Goal: Book appointment/travel/reservation

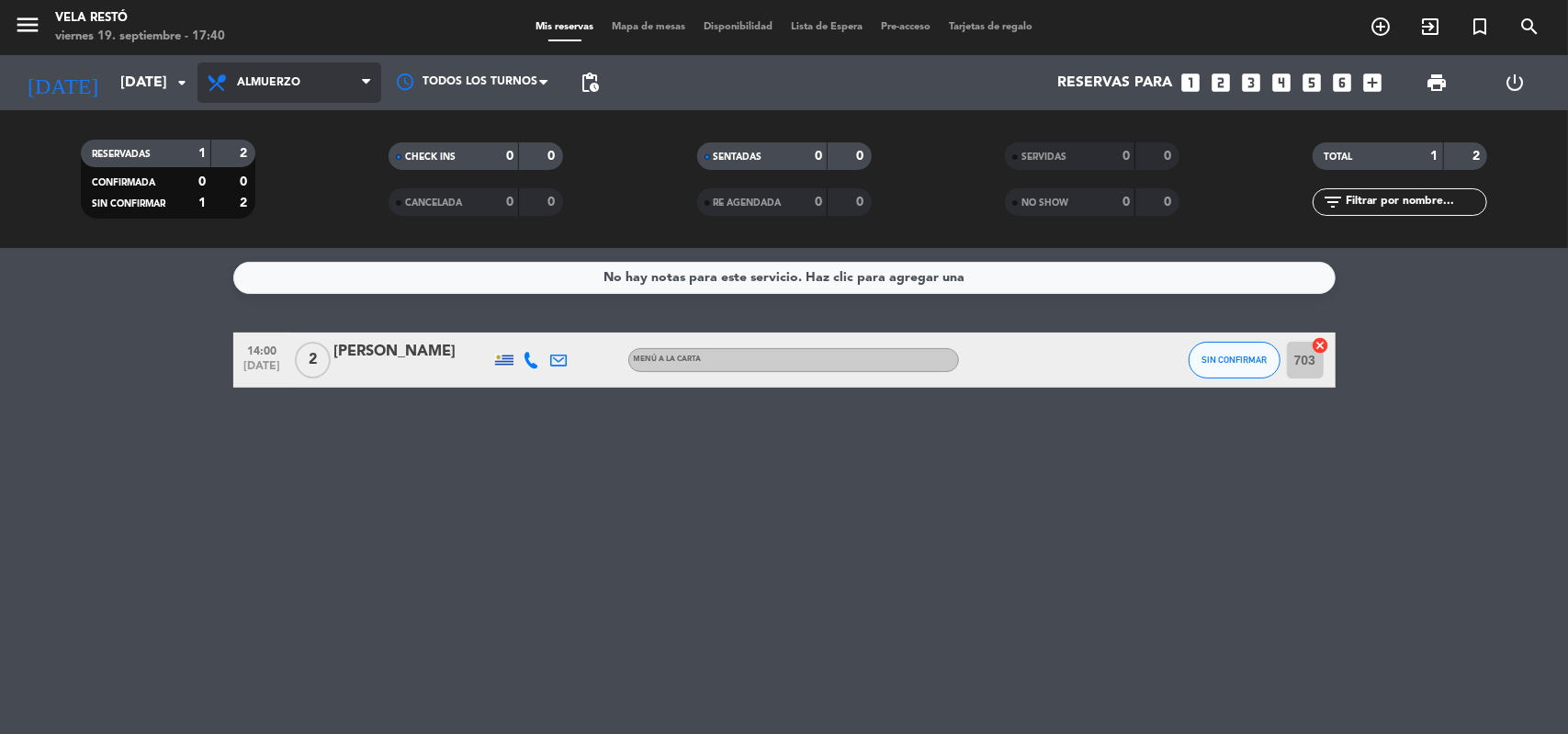
click at [360, 85] on span "Almuerzo" at bounding box center [289, 83] width 183 height 40
click at [320, 239] on div "menu Vela Restó [DATE] 19. septiembre - 17:40 Mis reservas Mapa de mesas Dispon…" at bounding box center [784, 124] width 1568 height 249
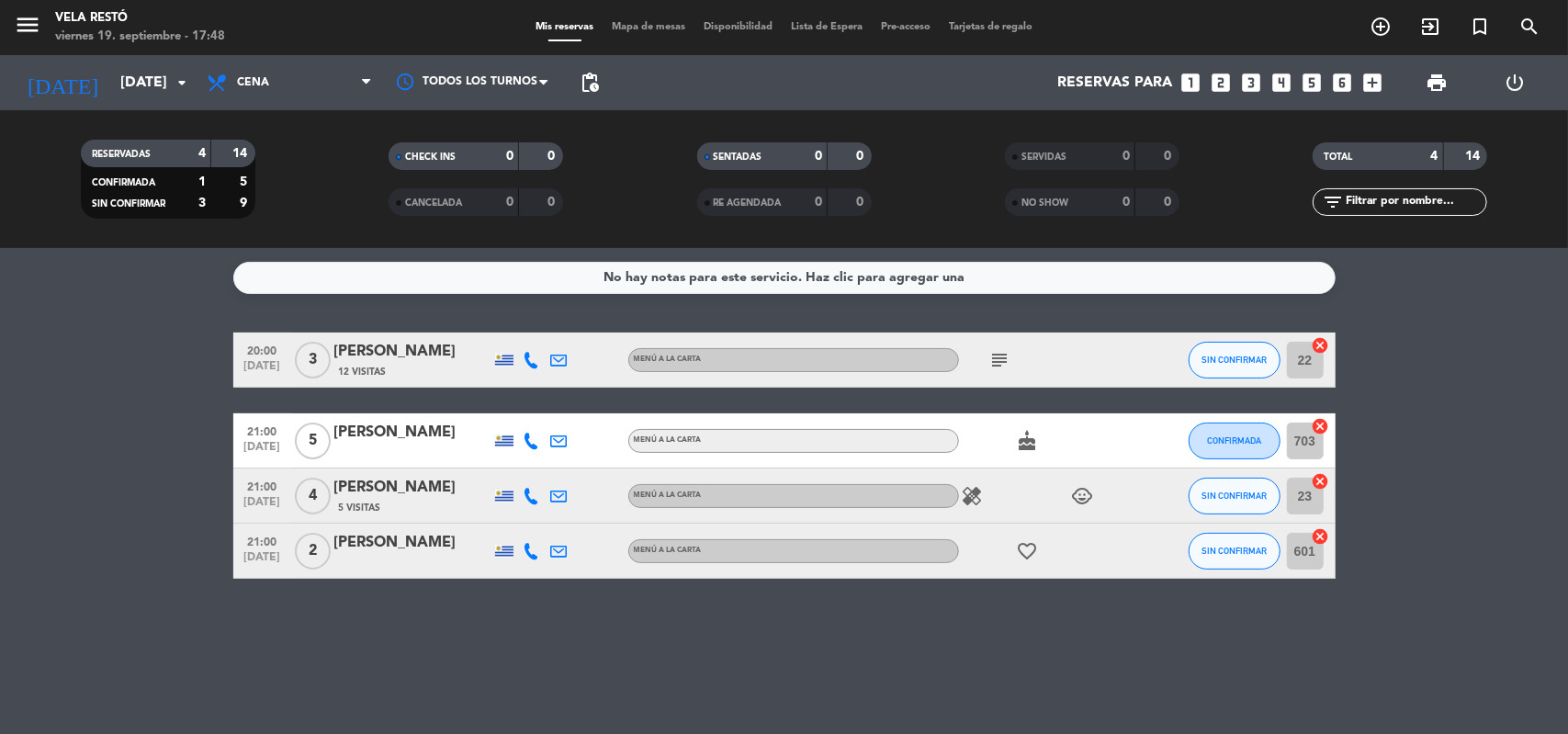
click at [449, 615] on div "No hay notas para este servicio. Haz clic para agregar una 20:00 [DATE] 3 [PERS…" at bounding box center [784, 491] width 1568 height 486
click at [136, 76] on input "[DATE]" at bounding box center [208, 83] width 194 height 36
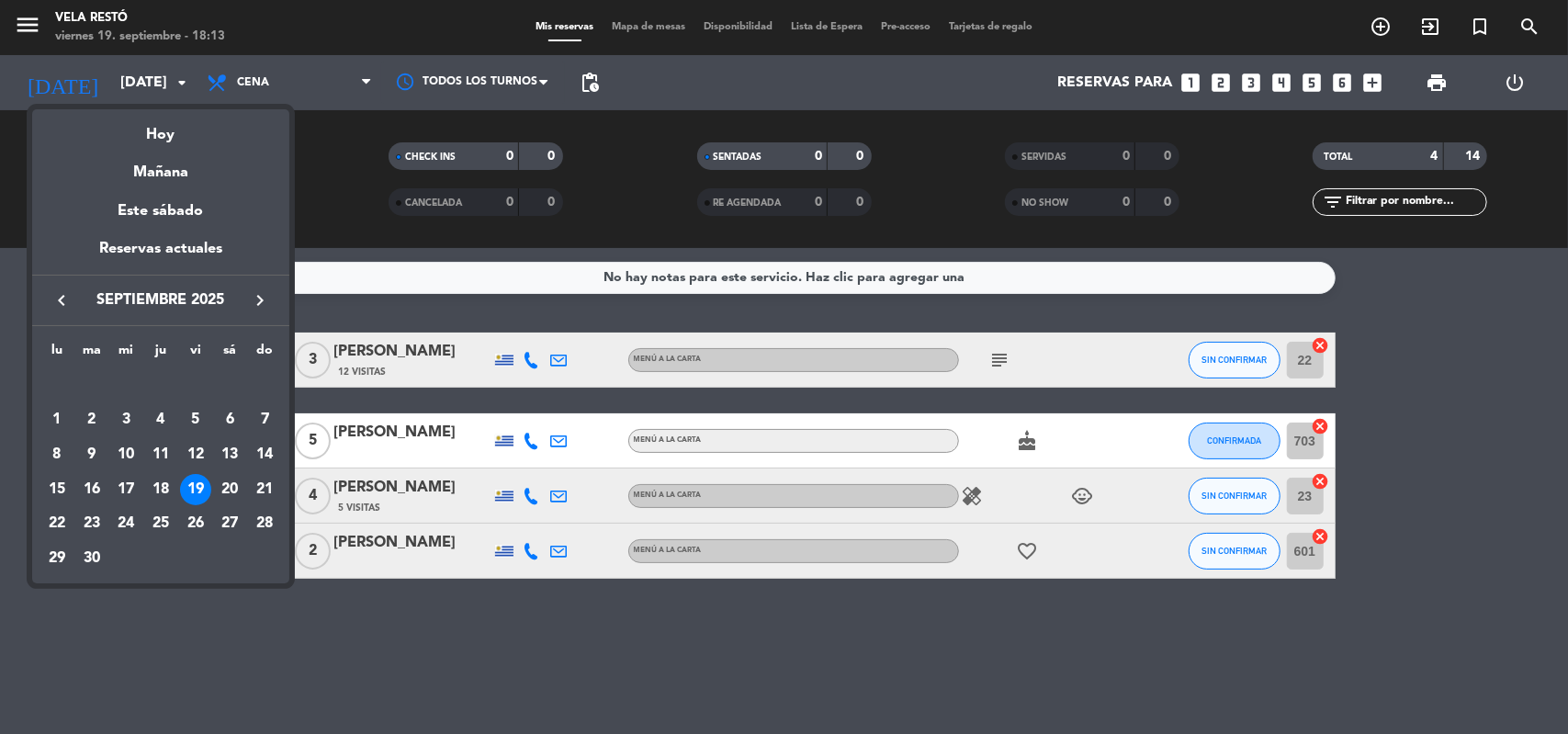
click at [167, 75] on div at bounding box center [784, 367] width 1568 height 734
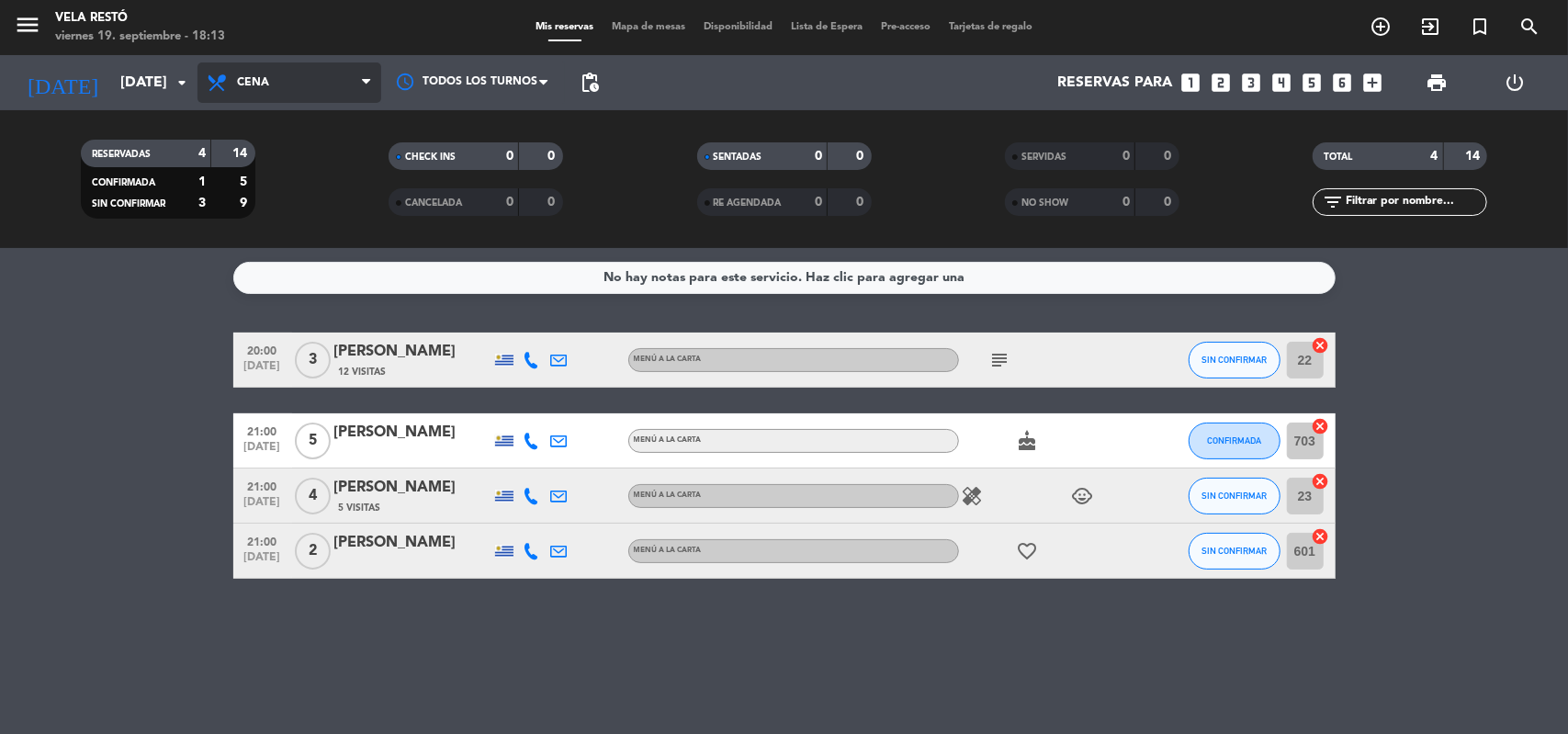
click at [238, 90] on span "Cena" at bounding box center [289, 83] width 183 height 40
click at [268, 205] on div "menu Vela Restó [DATE] 19. septiembre - 18:13 Mis reservas Mapa de mesas Dispon…" at bounding box center [784, 124] width 1568 height 249
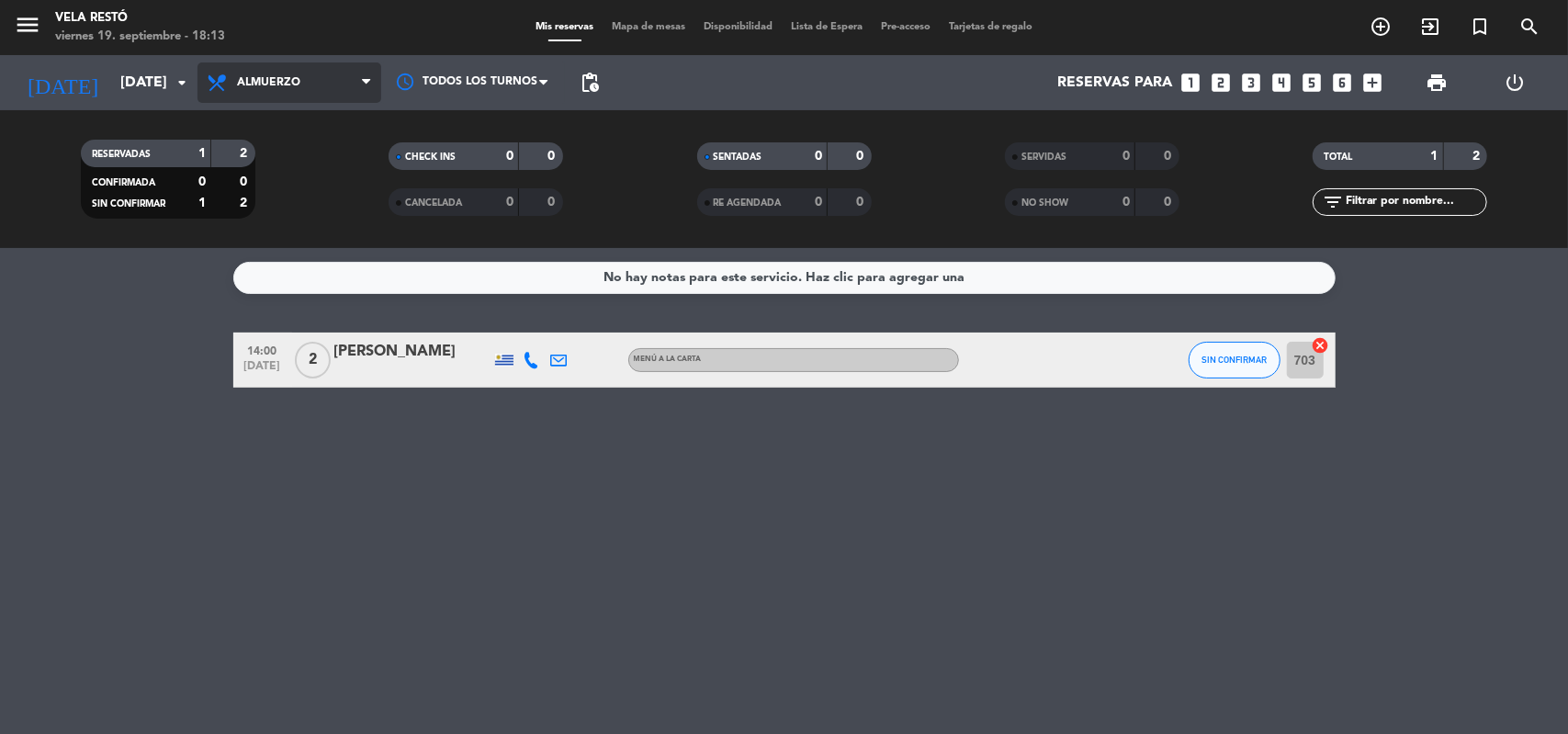
click at [317, 102] on span "Almuerzo" at bounding box center [289, 83] width 183 height 40
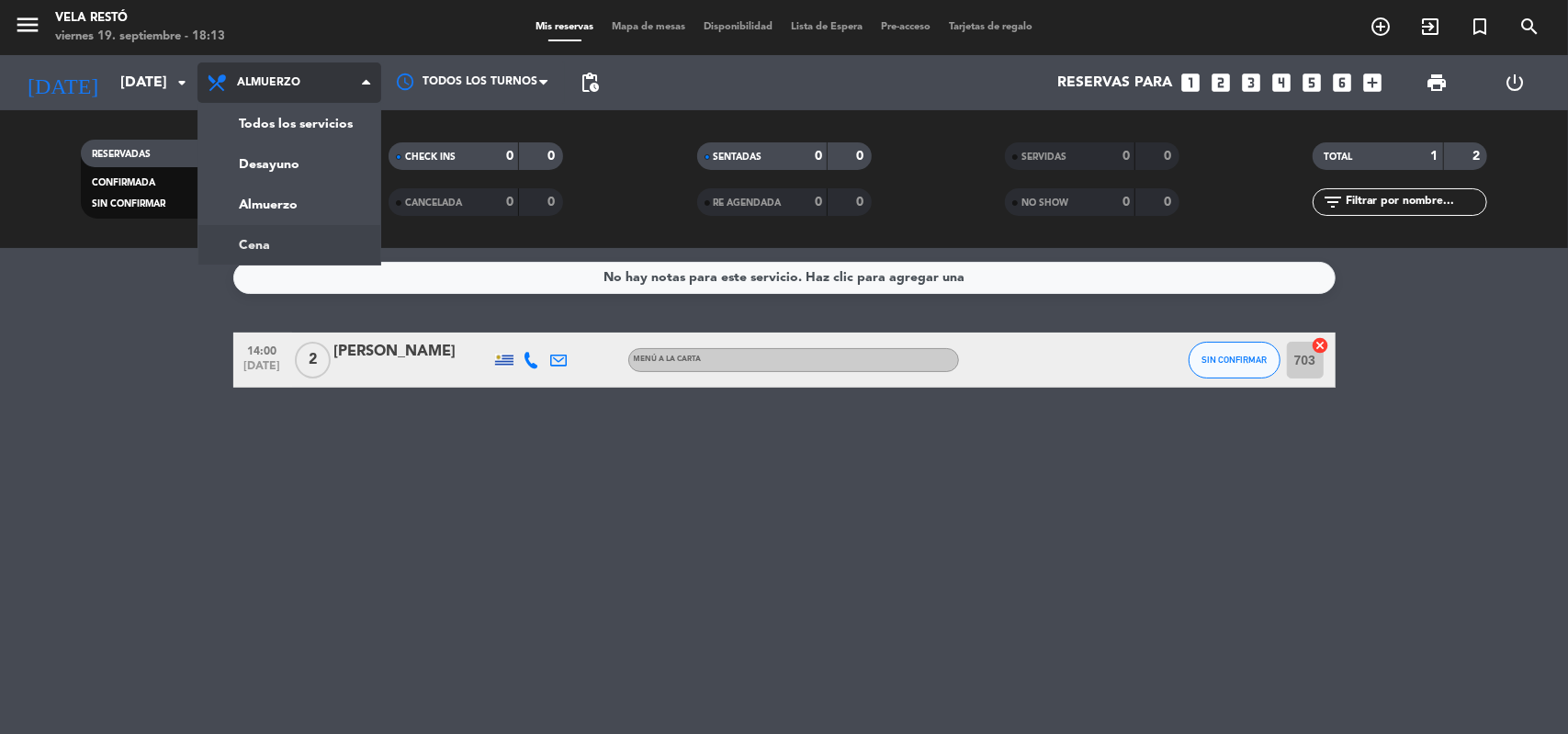
click at [255, 249] on ng-component "menu Vela Restó [DATE] 19. septiembre - 18:13 Mis reservas Mapa de mesas Dispon…" at bounding box center [784, 367] width 1568 height 734
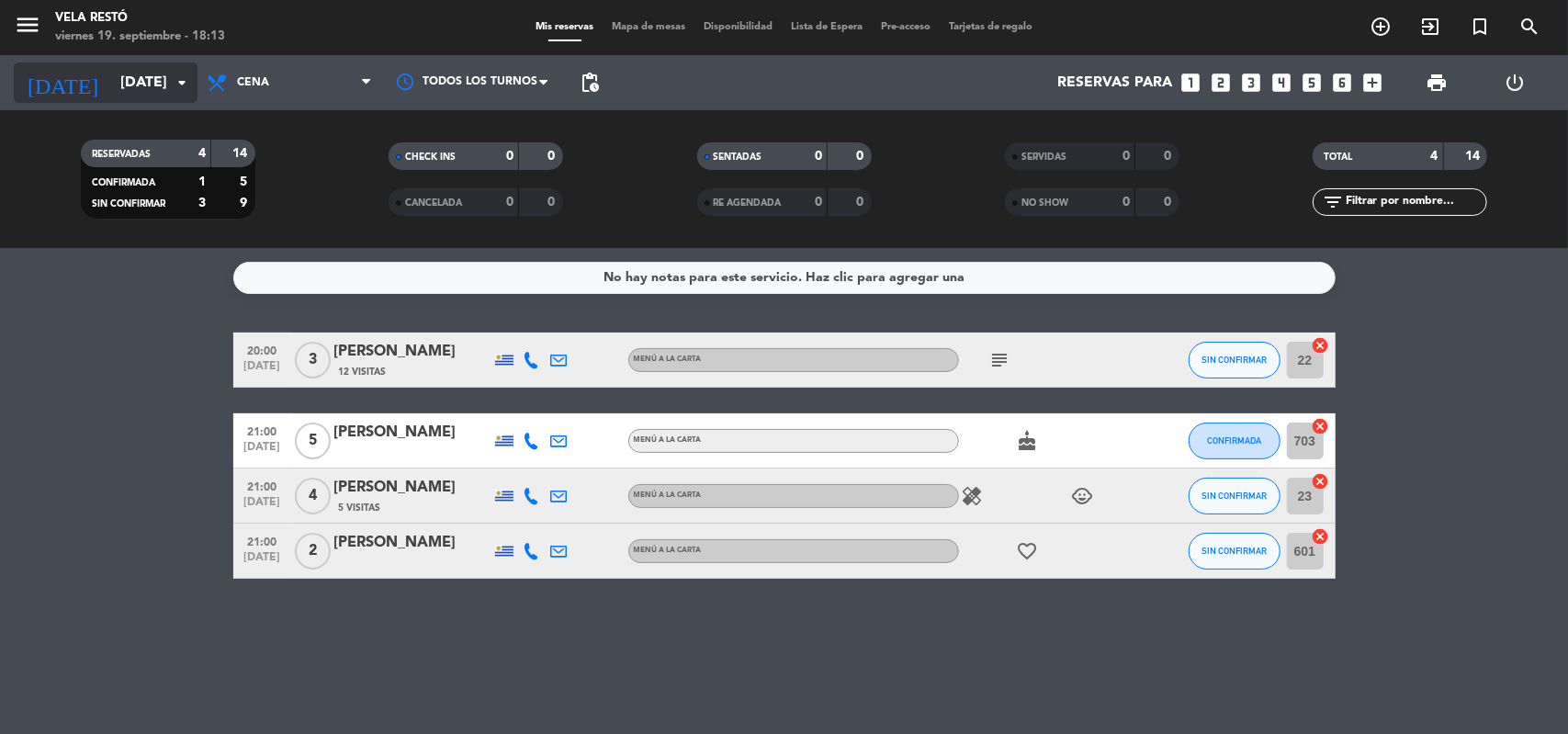
click at [153, 80] on input "[DATE]" at bounding box center [208, 83] width 194 height 36
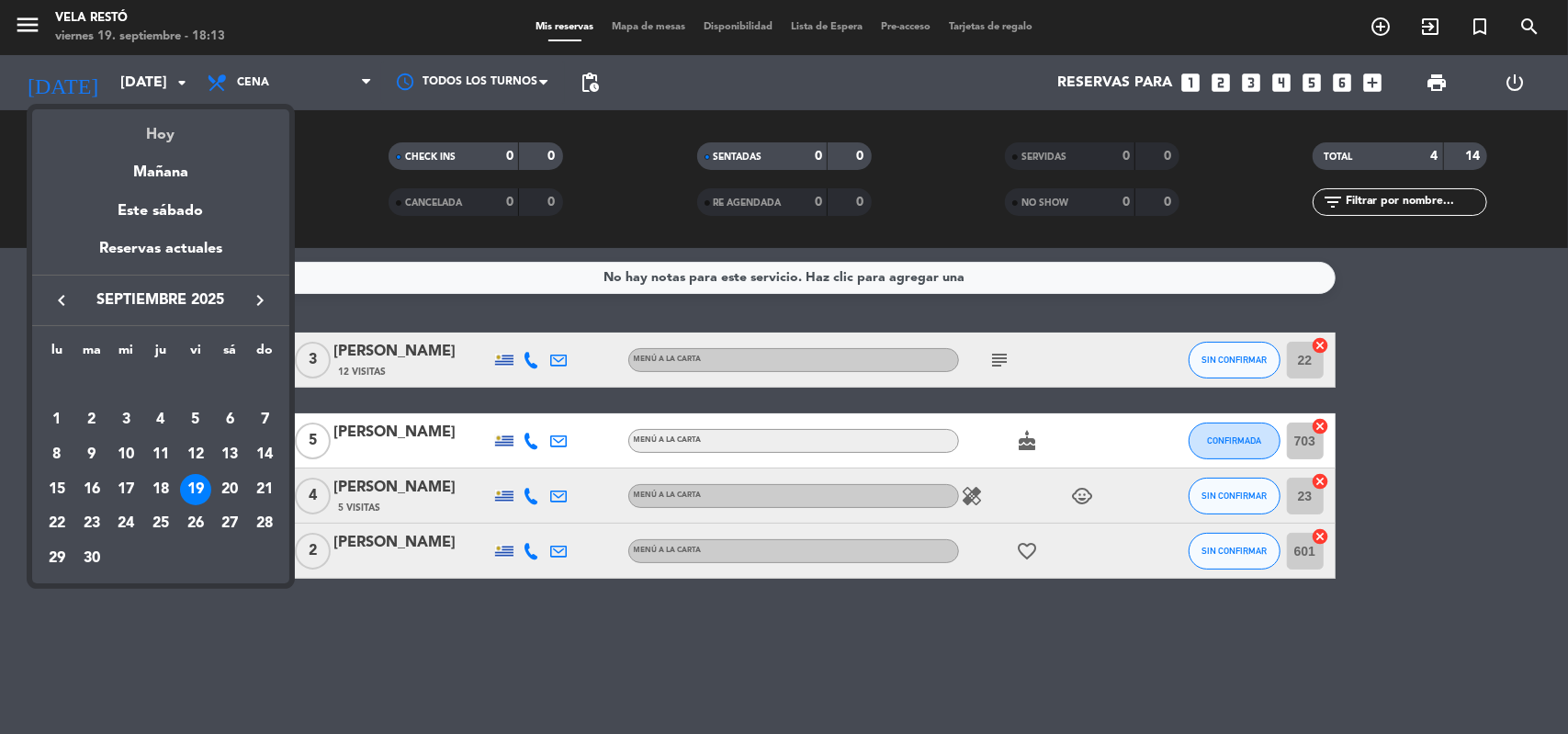
click at [165, 145] on div "Hoy" at bounding box center [161, 128] width 257 height 37
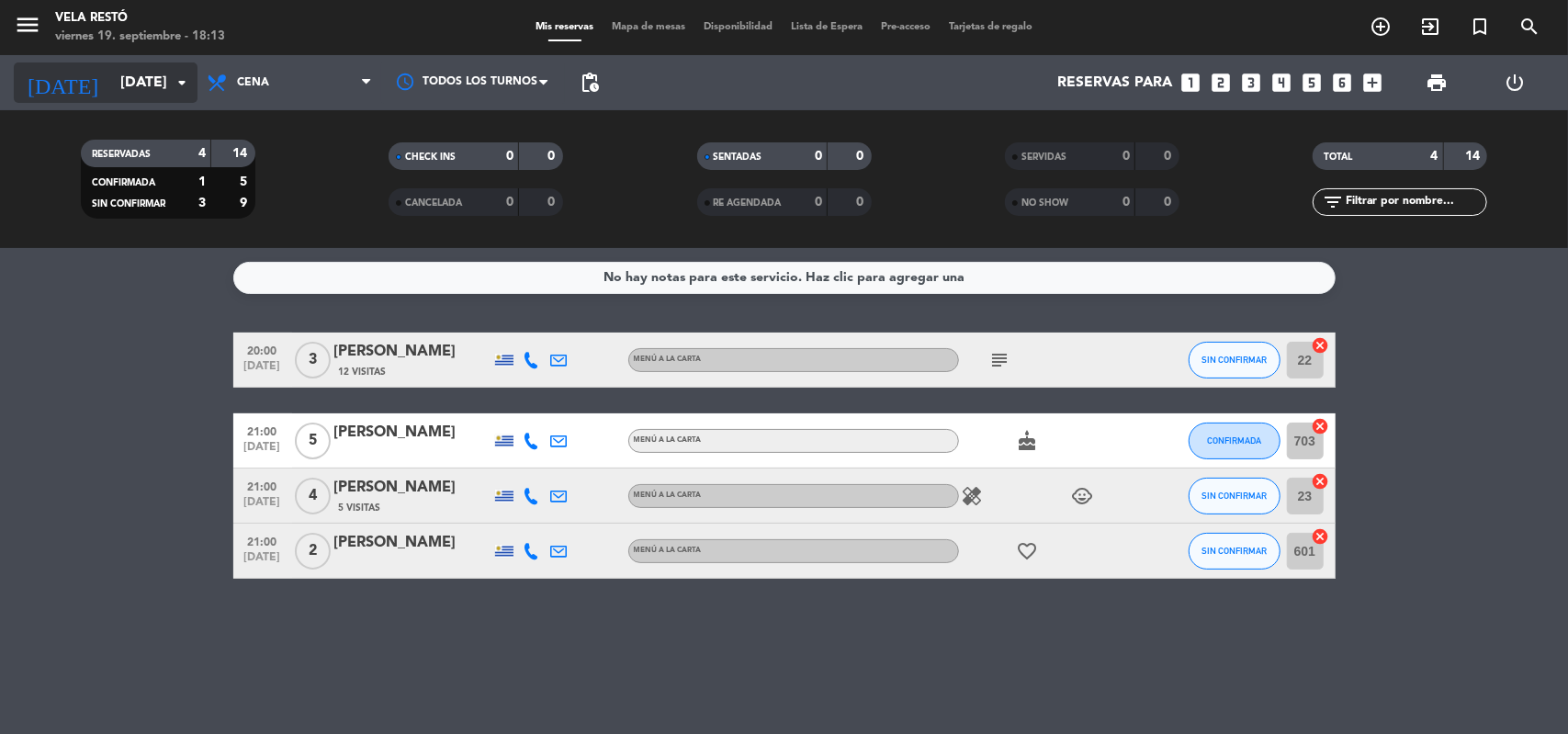
click at [168, 91] on input "[DATE]" at bounding box center [208, 83] width 194 height 36
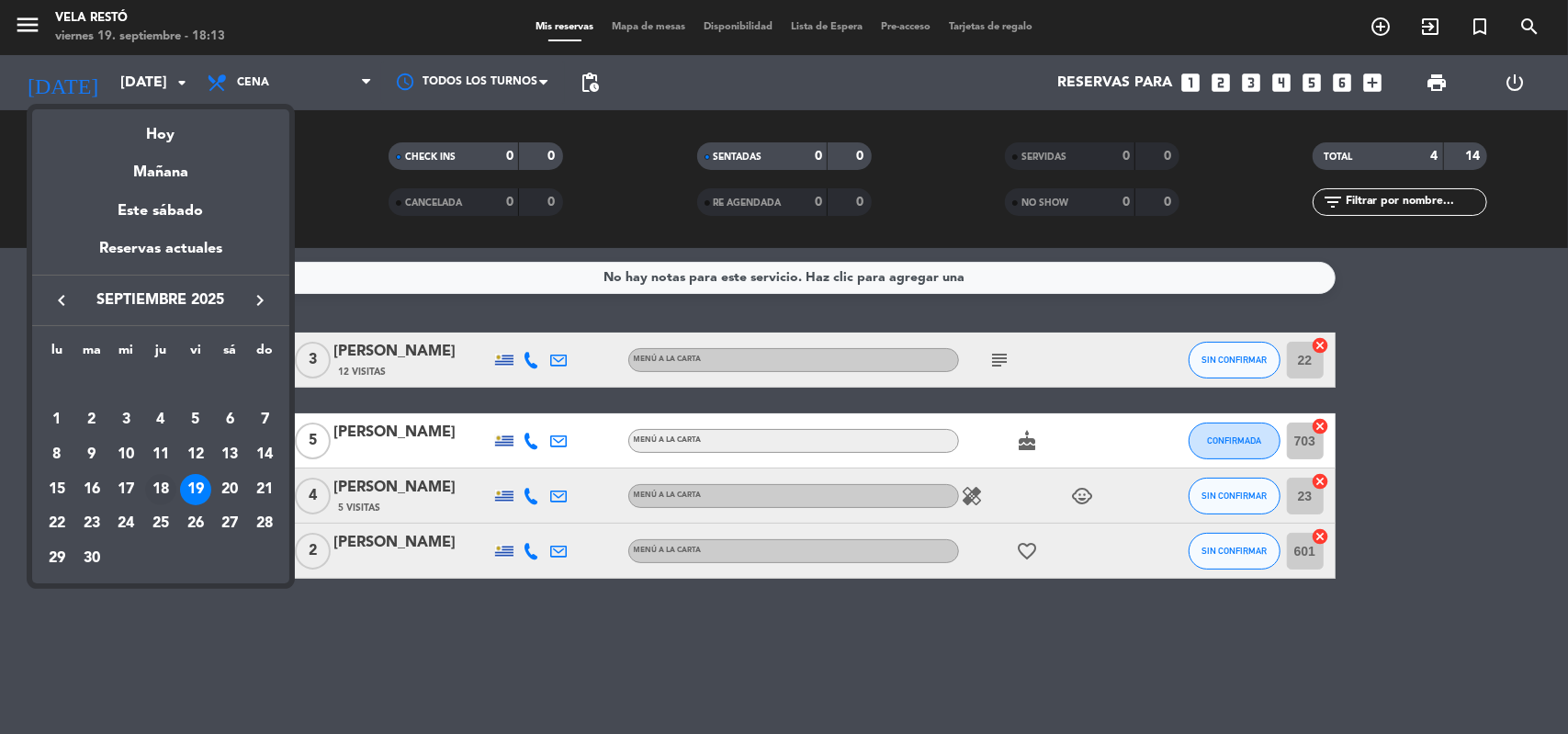
click at [158, 489] on div "18" at bounding box center [160, 489] width 32 height 32
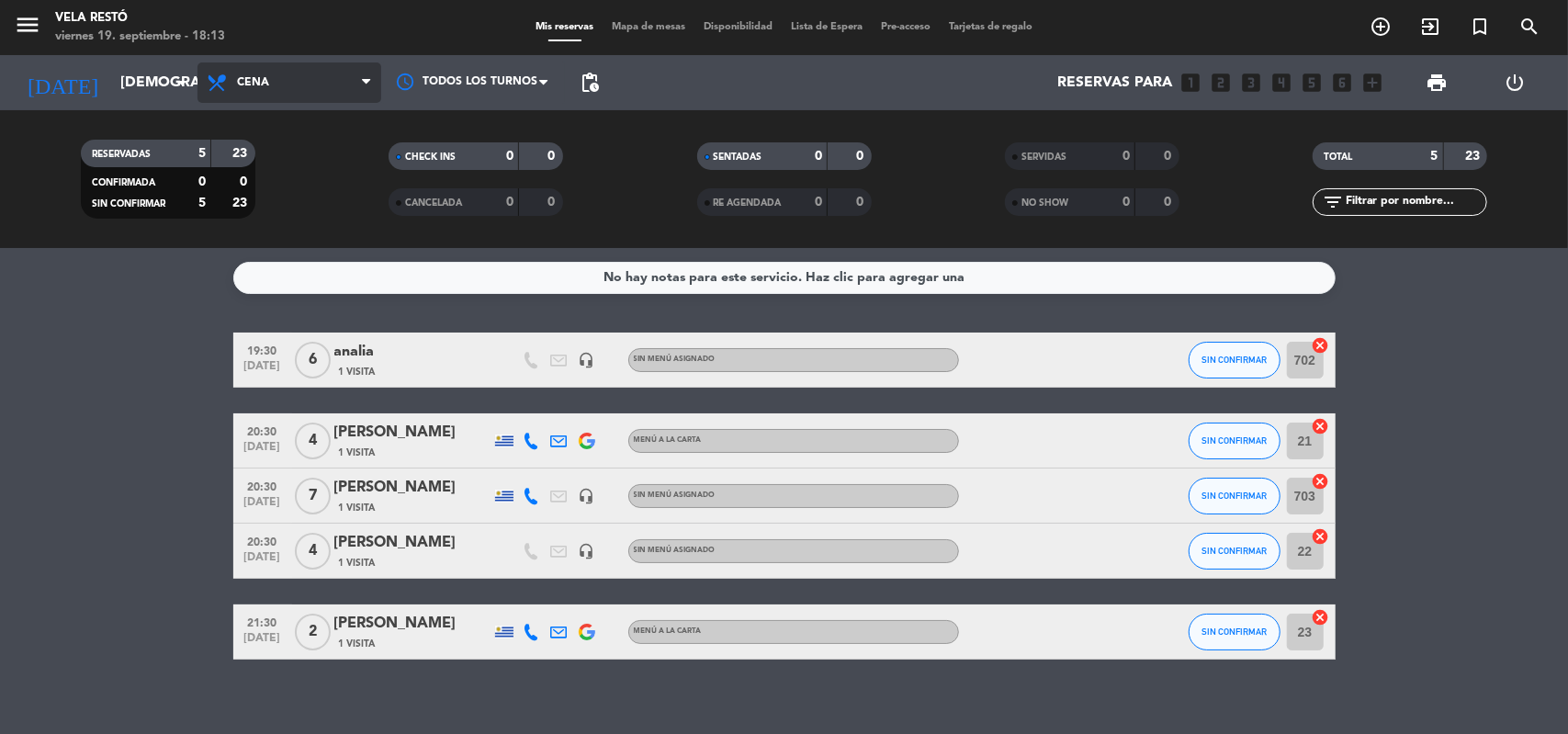
click at [272, 80] on span "Cena" at bounding box center [289, 83] width 183 height 40
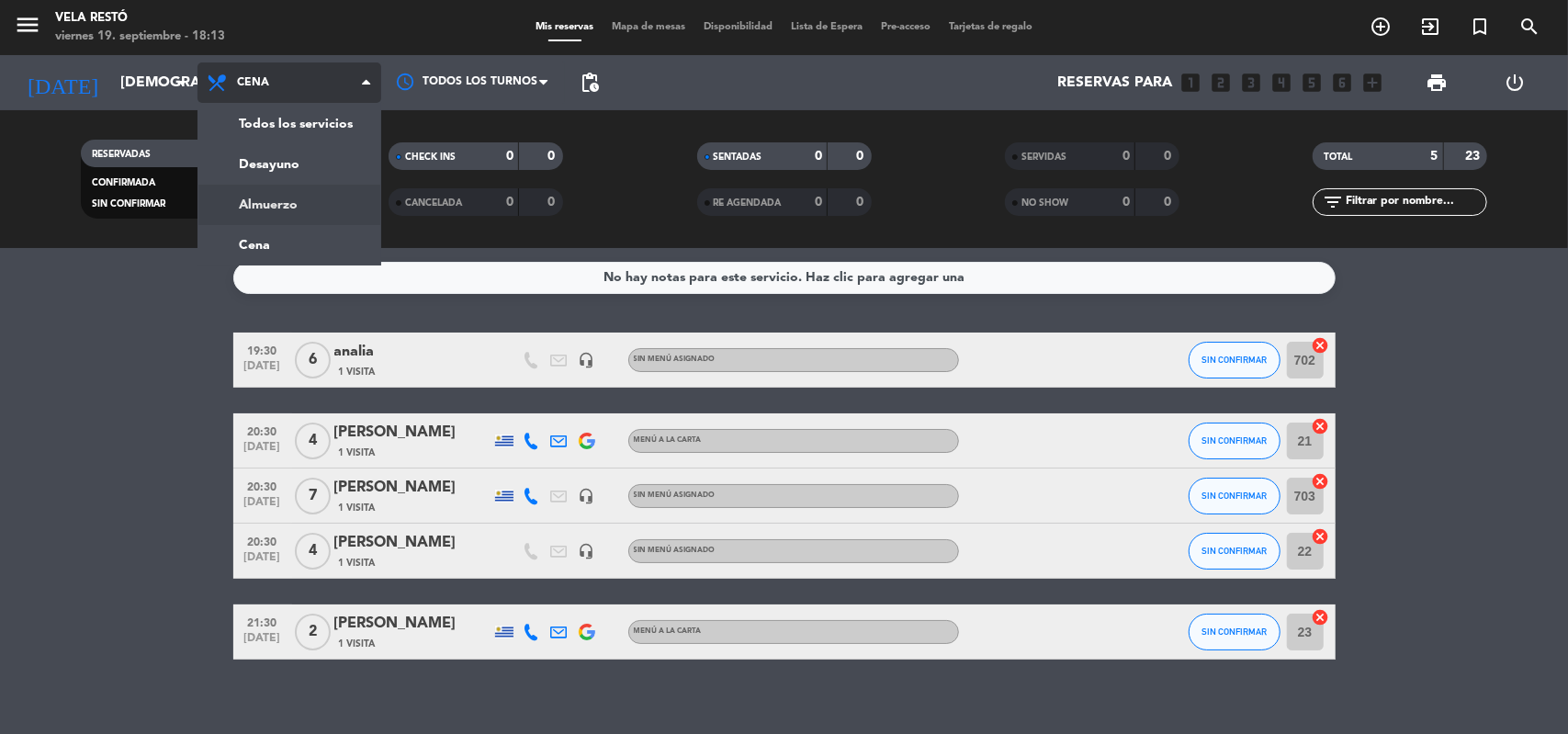
click at [271, 205] on div "menu Vela Restó [DATE] 19. septiembre - 18:13 Mis reservas Mapa de mesas Dispon…" at bounding box center [784, 124] width 1568 height 249
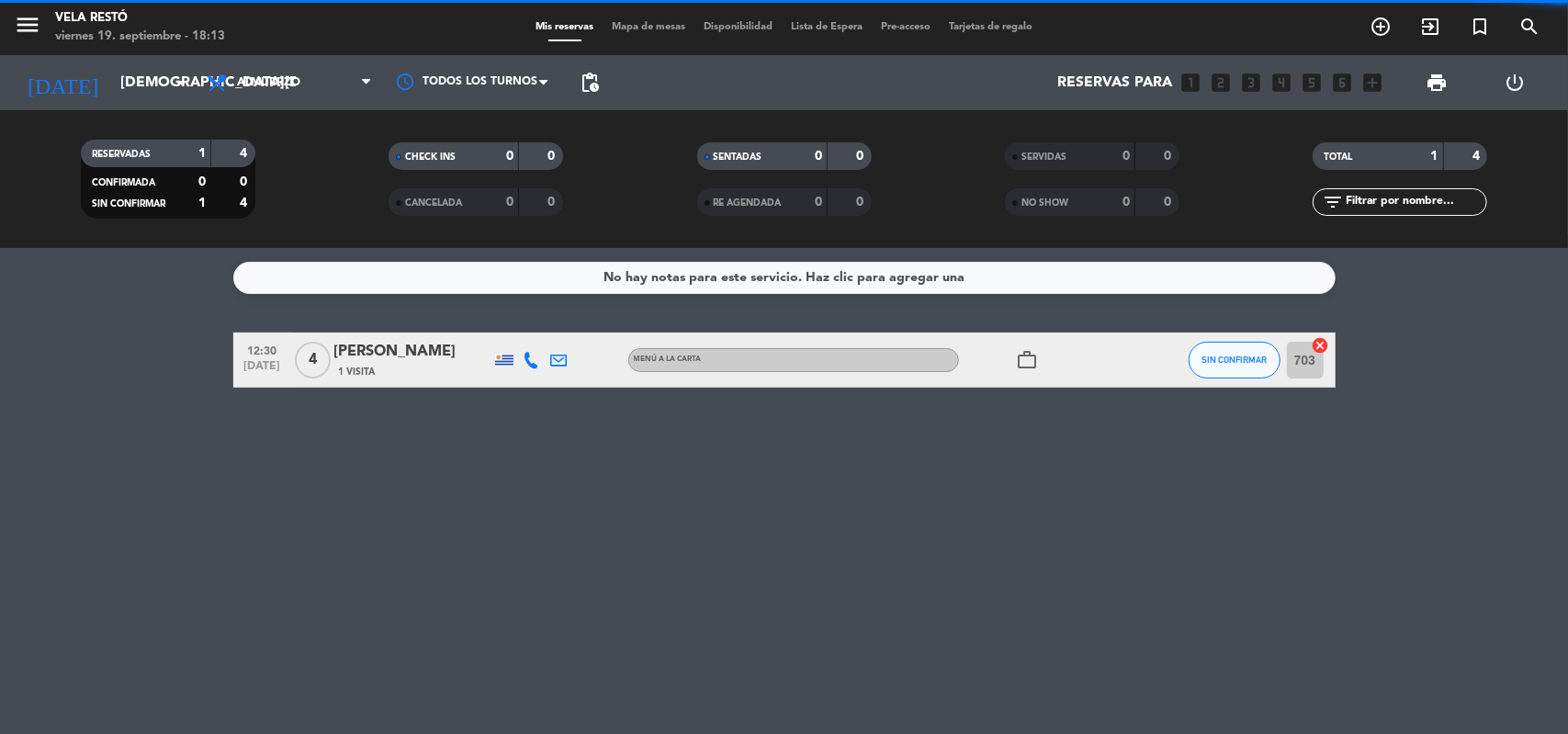
click at [301, 97] on span "Almuerzo" at bounding box center [289, 83] width 183 height 40
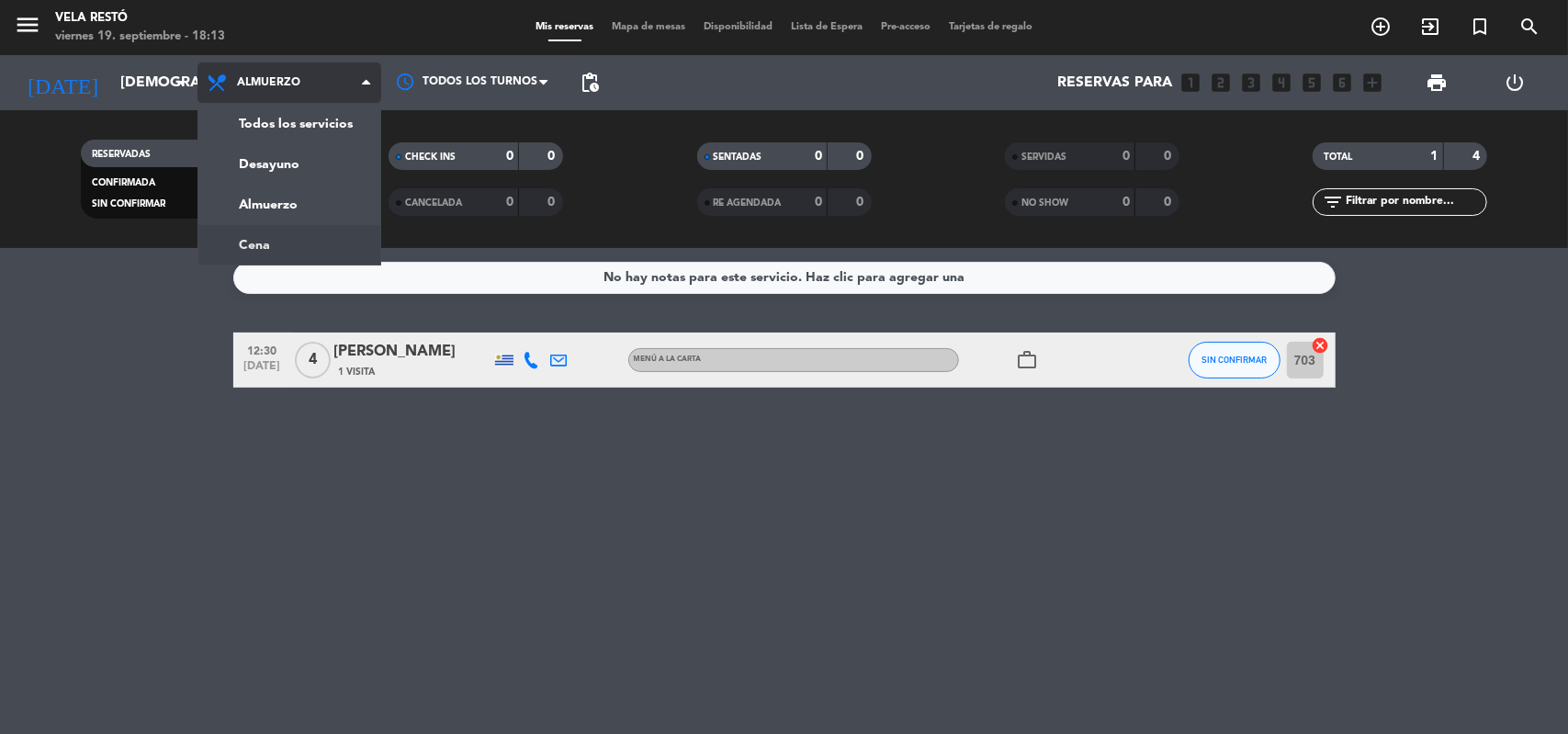
click at [267, 238] on div "menu Vela Restó [DATE] 19. septiembre - 18:13 Mis reservas Mapa de mesas Dispon…" at bounding box center [784, 124] width 1568 height 249
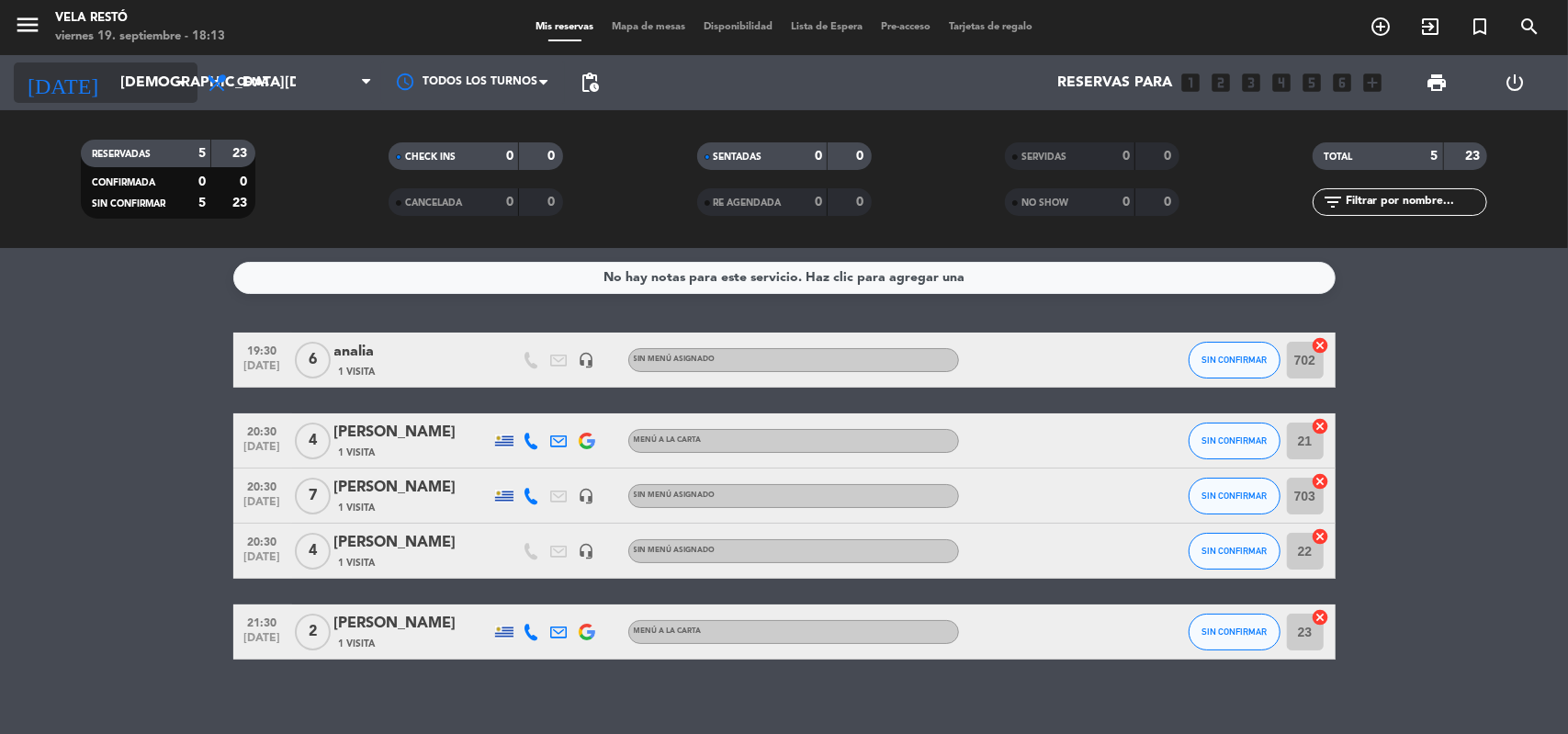
click at [146, 88] on input "[DEMOGRAPHIC_DATA][DATE]" at bounding box center [208, 83] width 194 height 36
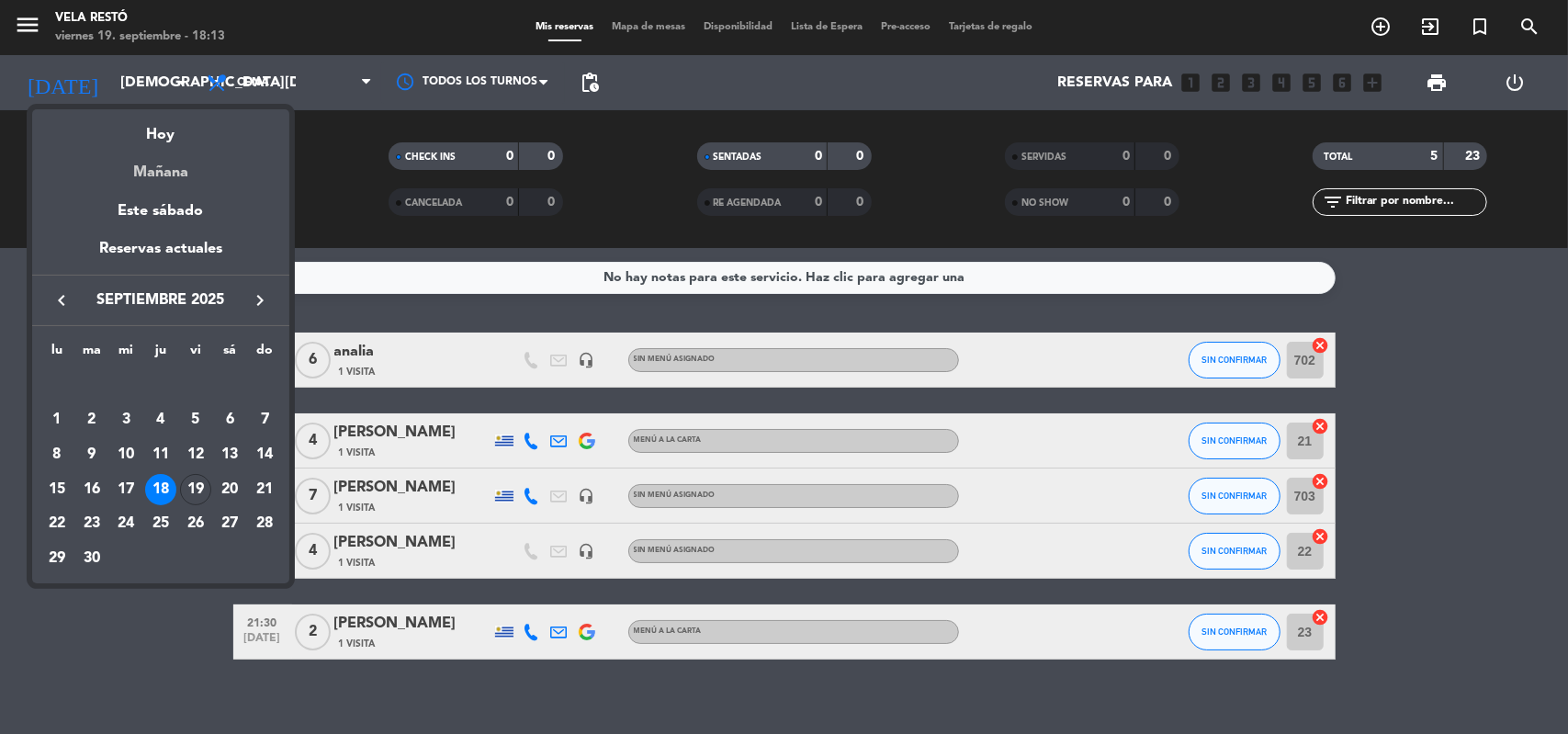
click at [183, 150] on div "Mañana" at bounding box center [161, 165] width 257 height 37
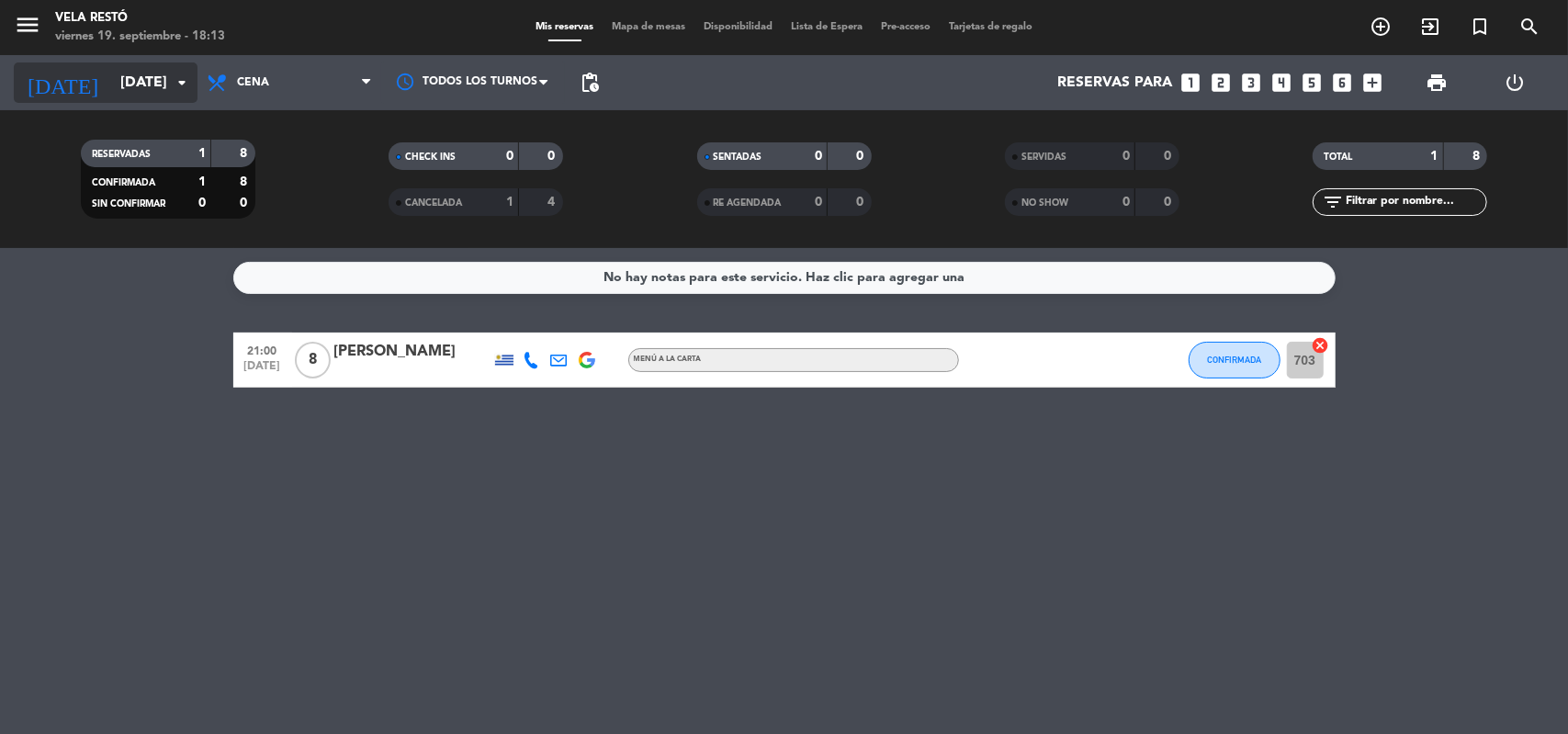
click at [131, 98] on input "[DATE]" at bounding box center [208, 83] width 194 height 36
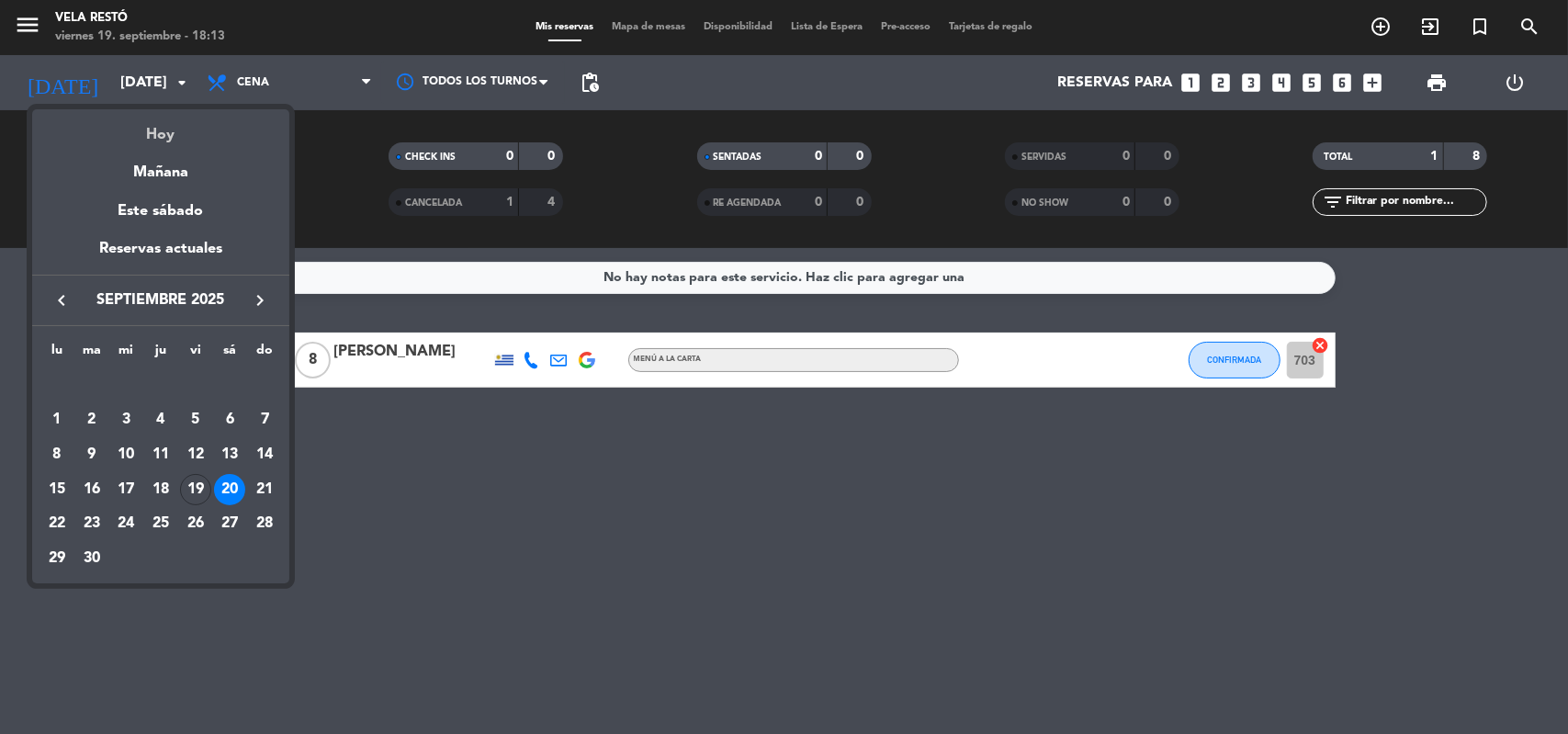
click at [140, 133] on div "Hoy" at bounding box center [161, 128] width 257 height 37
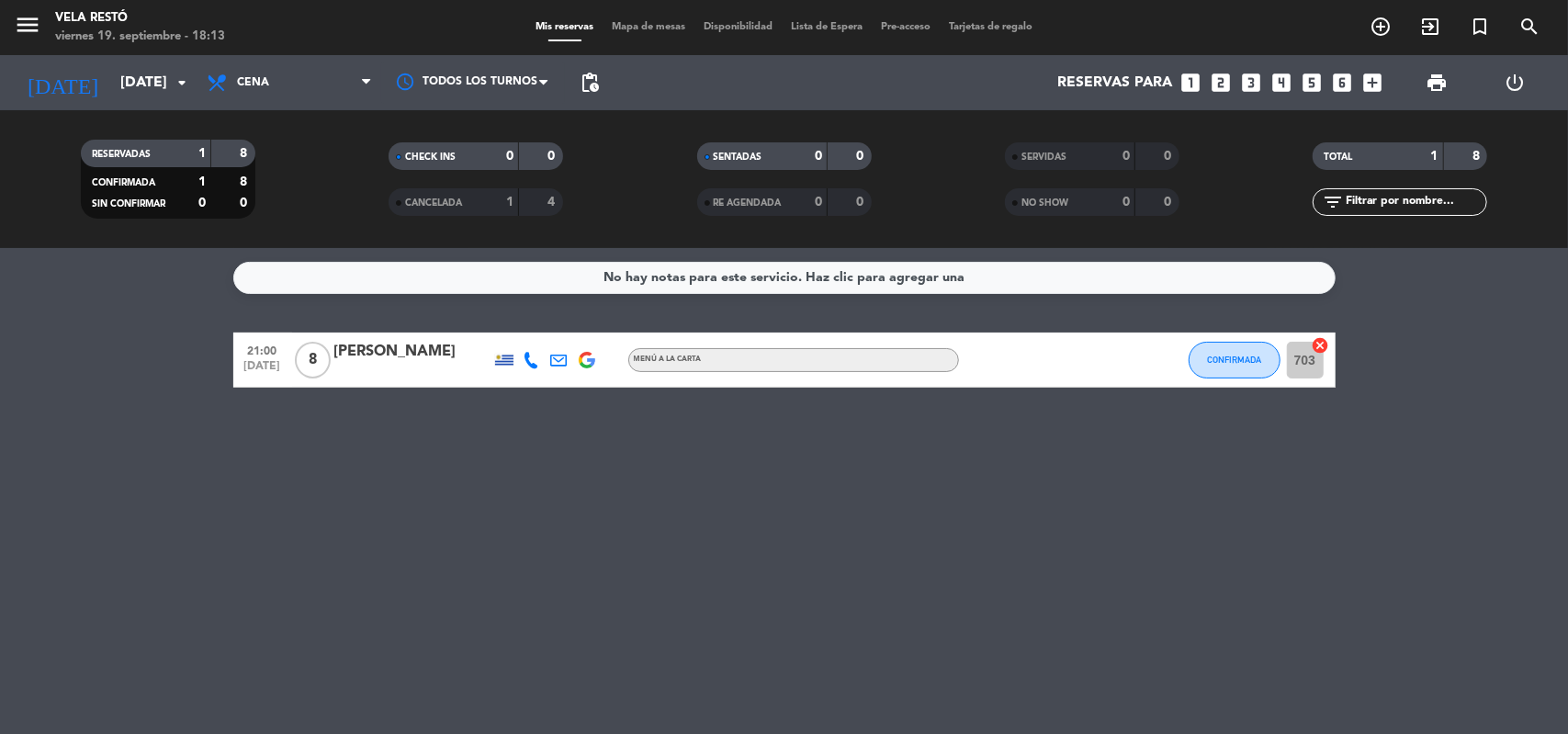
type input "[DATE]"
